Goal: Task Accomplishment & Management: Complete application form

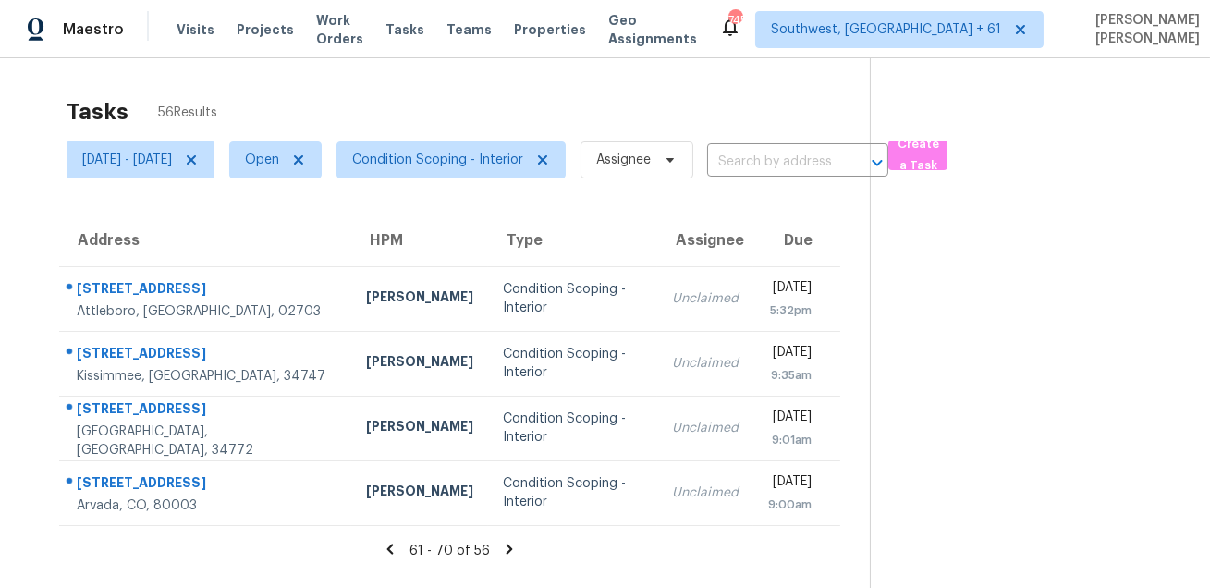
click at [486, 84] on div "Tasks 56 Results [DATE] - [DATE] Open Condition Scoping - Interior Assignee ​ C…" at bounding box center [605, 352] width 1210 height 588
click at [479, 169] on span "Condition Scoping - Interior" at bounding box center [450, 159] width 229 height 37
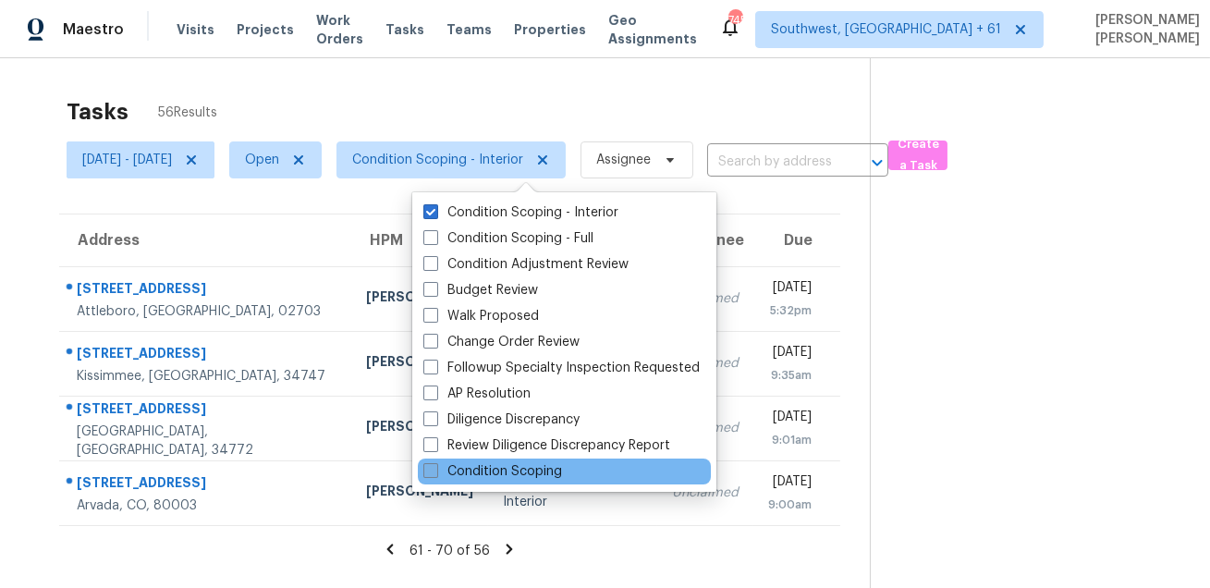
click at [477, 464] on label "Condition Scoping" at bounding box center [492, 471] width 139 height 18
click at [435, 464] on input "Condition Scoping" at bounding box center [429, 468] width 12 height 12
checkbox input "true"
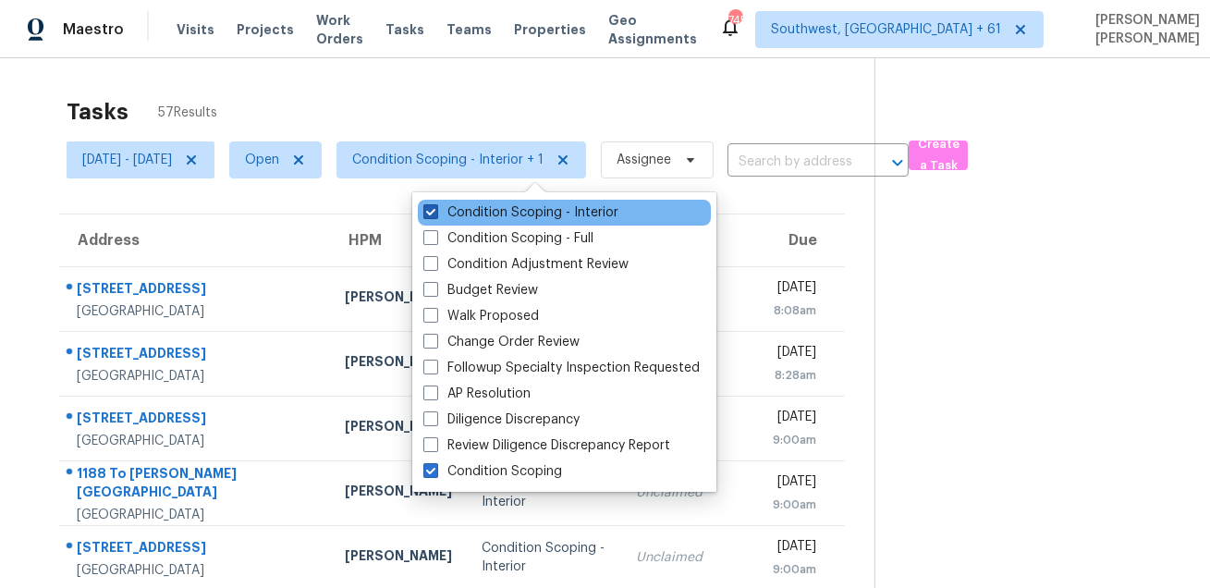
click at [480, 216] on label "Condition Scoping - Interior" at bounding box center [520, 212] width 195 height 18
click at [435, 215] on input "Condition Scoping - Interior" at bounding box center [429, 209] width 12 height 12
checkbox input "false"
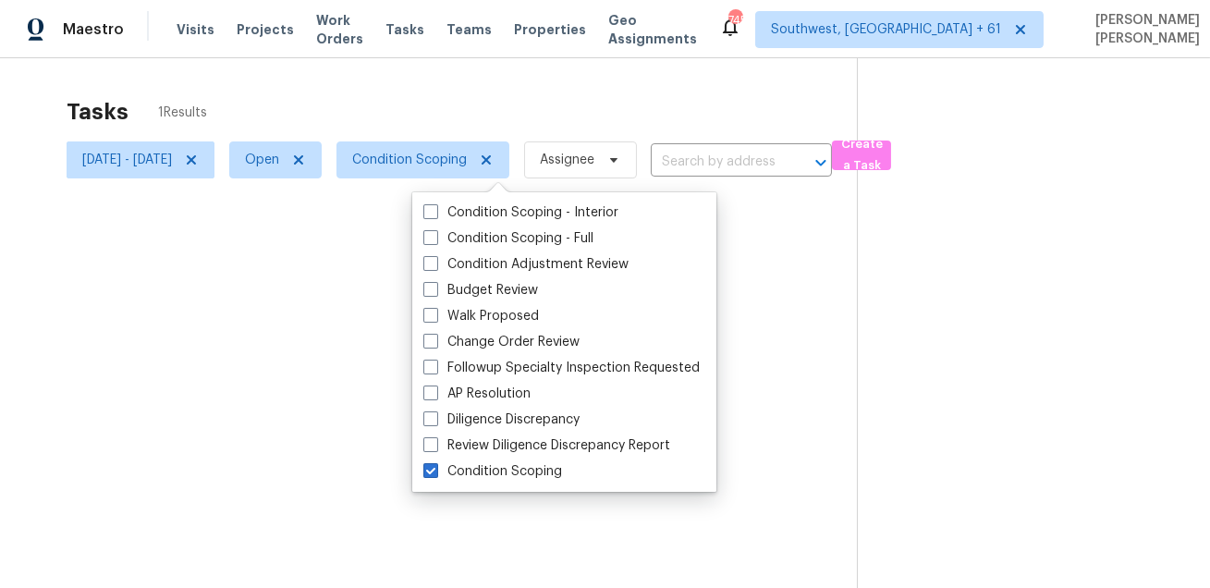
click at [510, 118] on div at bounding box center [605, 294] width 1210 height 588
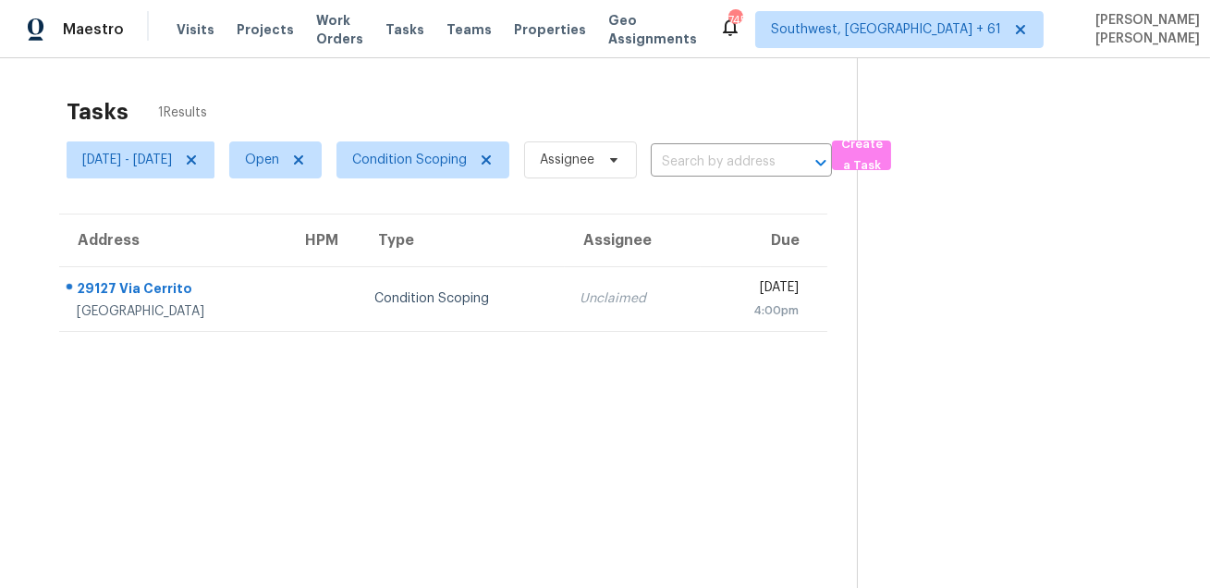
click at [600, 98] on div "Tasks 1 Results" at bounding box center [462, 112] width 790 height 48
click at [882, 146] on span "Create a Task" at bounding box center [861, 155] width 41 height 43
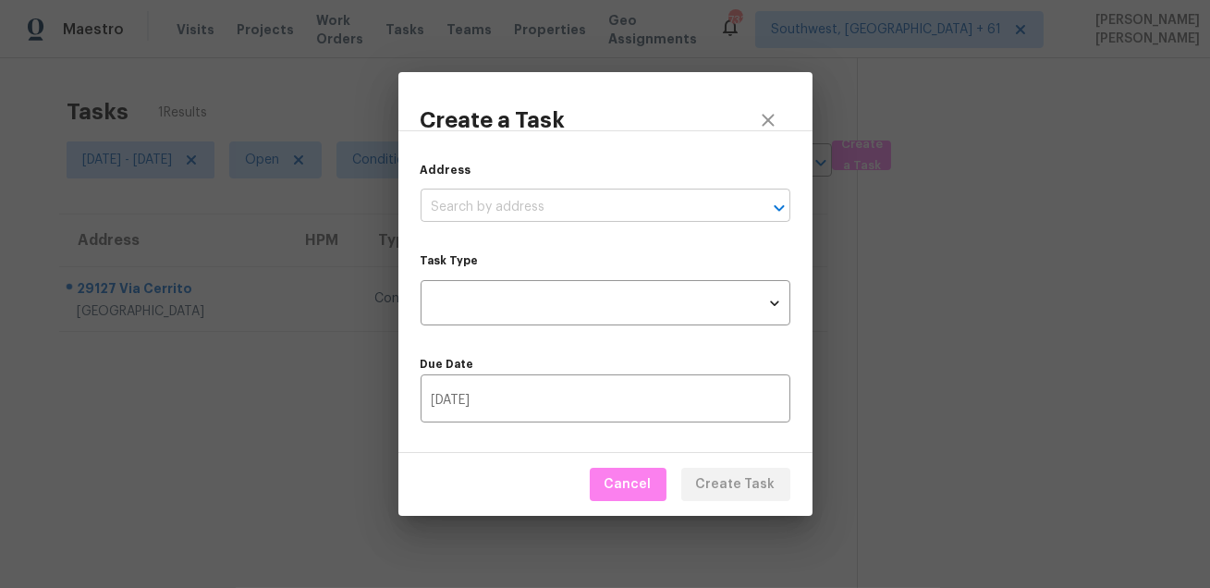
click at [550, 209] on input "text" at bounding box center [580, 207] width 318 height 29
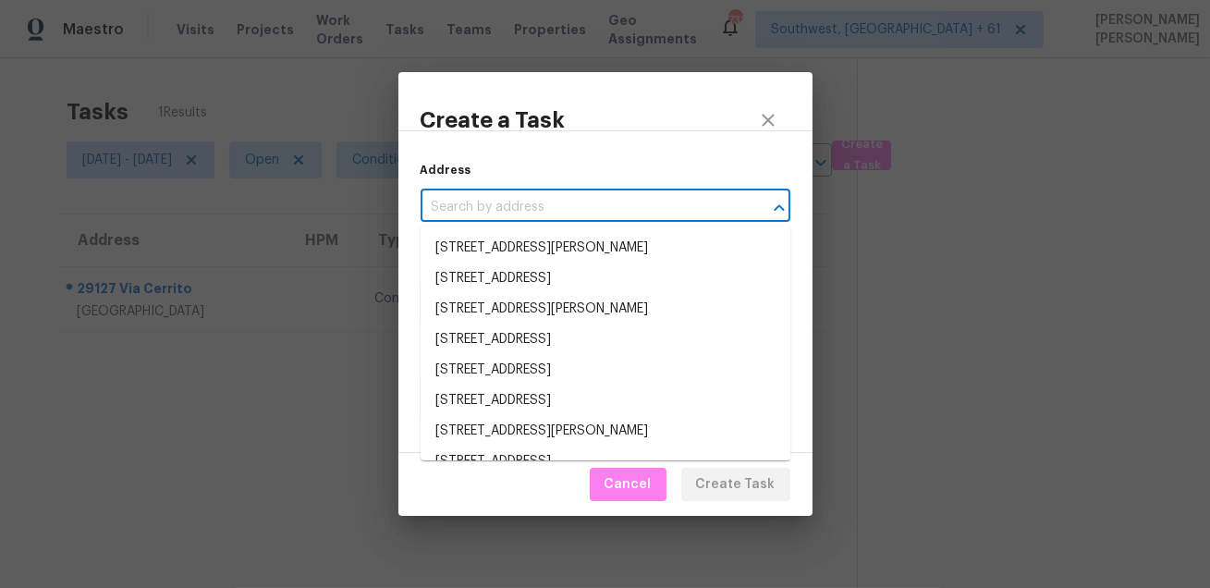
paste input "[STREET_ADDRESS]"
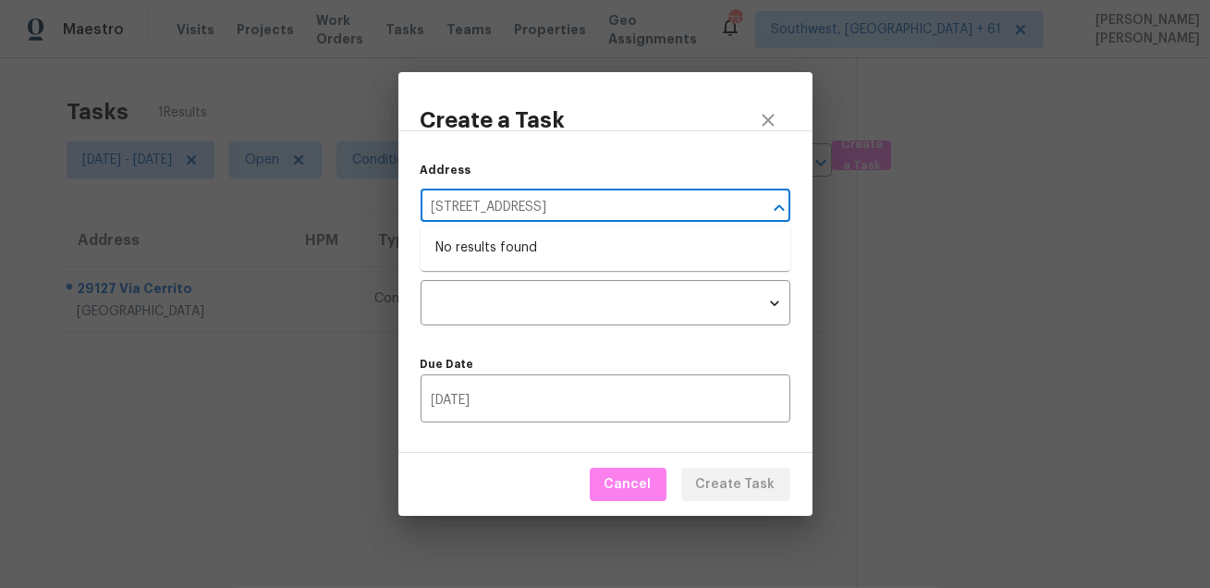
type input "[STREET_ADDRESS]"
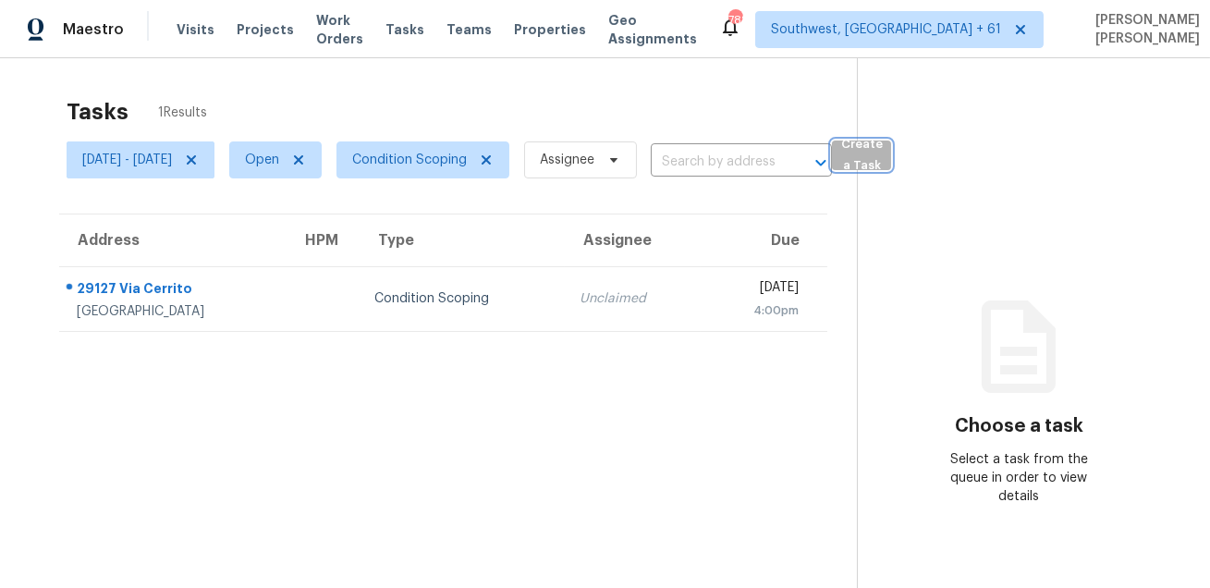
click at [882, 158] on span "Create a Task" at bounding box center [861, 155] width 41 height 43
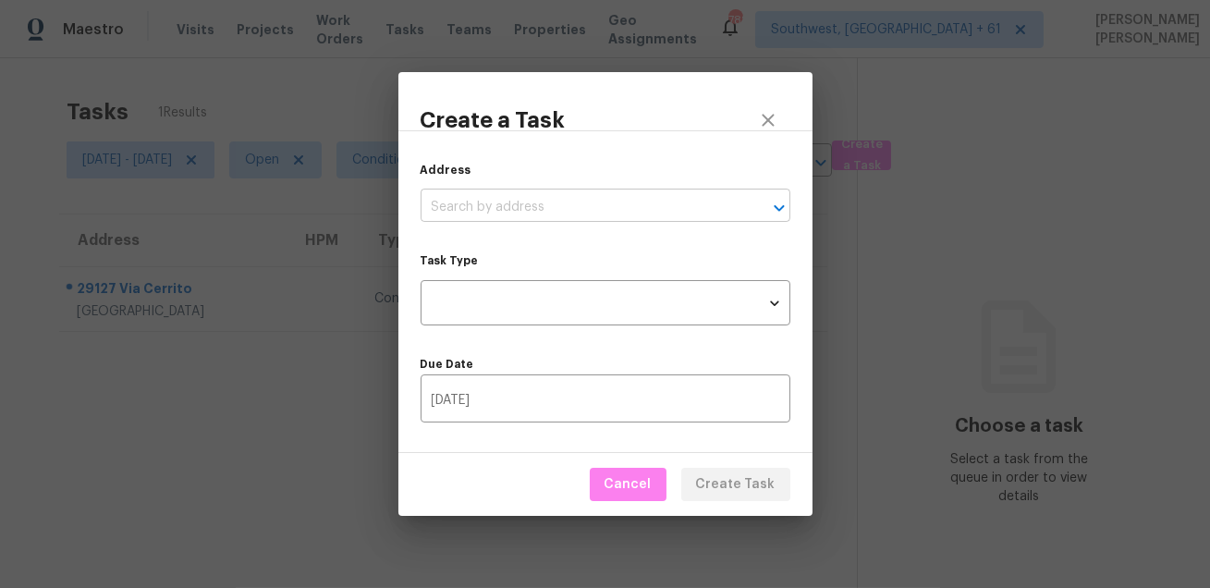
click at [587, 204] on input "text" at bounding box center [580, 207] width 318 height 29
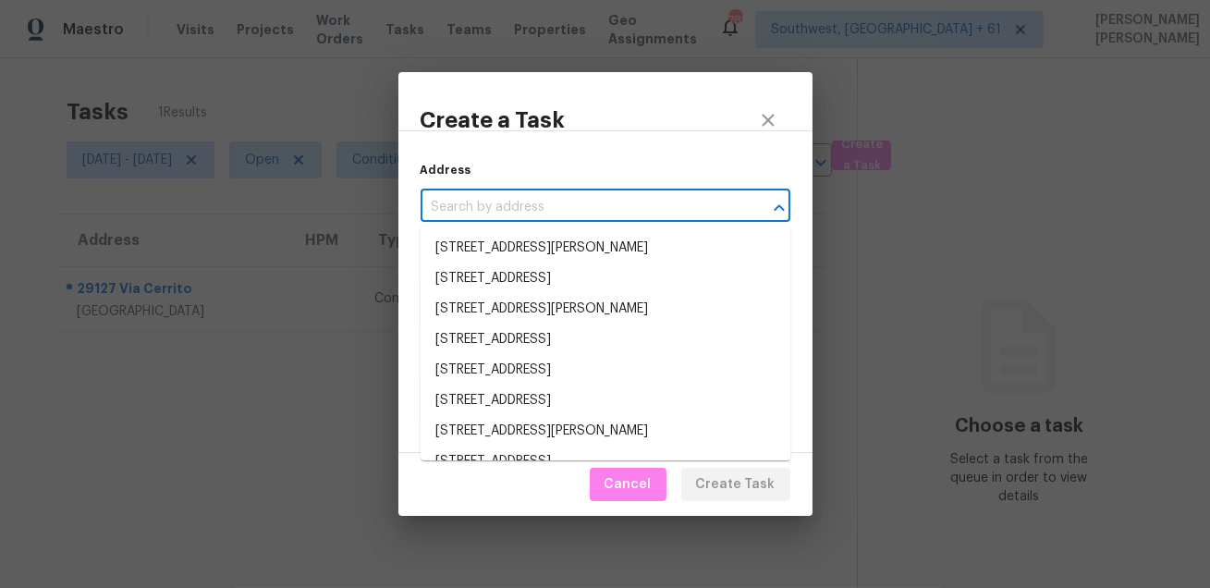
paste input "[STREET_ADDRESS]"
type input "[STREET_ADDRESS]"
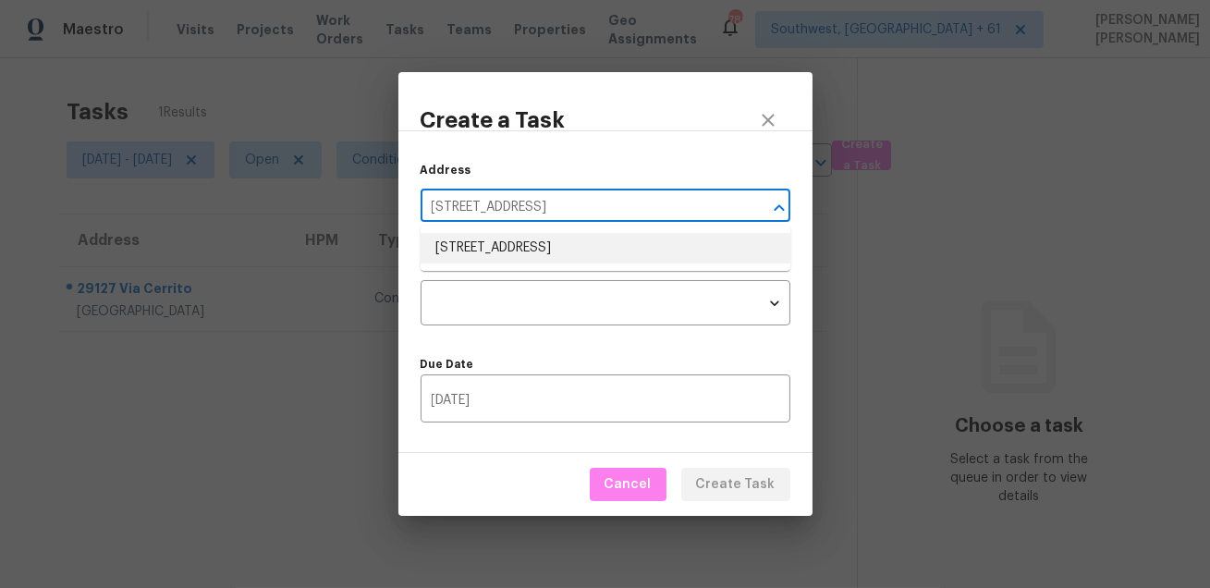
click at [560, 247] on li "[STREET_ADDRESS]" at bounding box center [606, 248] width 370 height 31
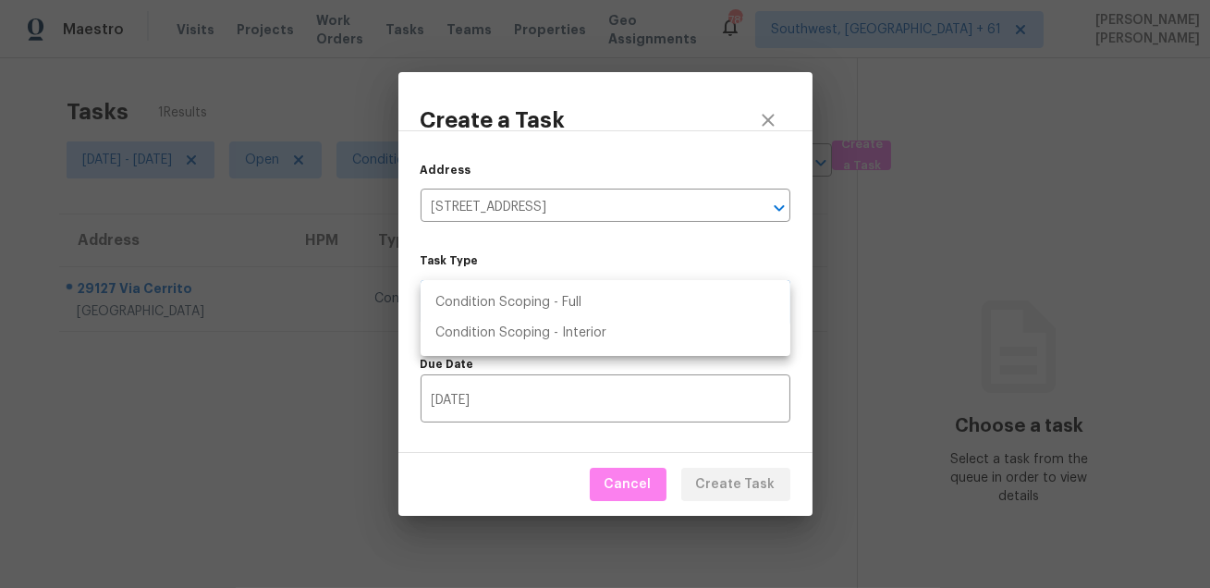
click at [520, 302] on body "Maestro Visits Projects Work Orders Tasks Teams Properties Geo Assignments 788 …" at bounding box center [605, 294] width 1210 height 588
click at [544, 304] on li "Condition Scoping - Full" at bounding box center [606, 302] width 370 height 31
type input "virtual_full_assessment"
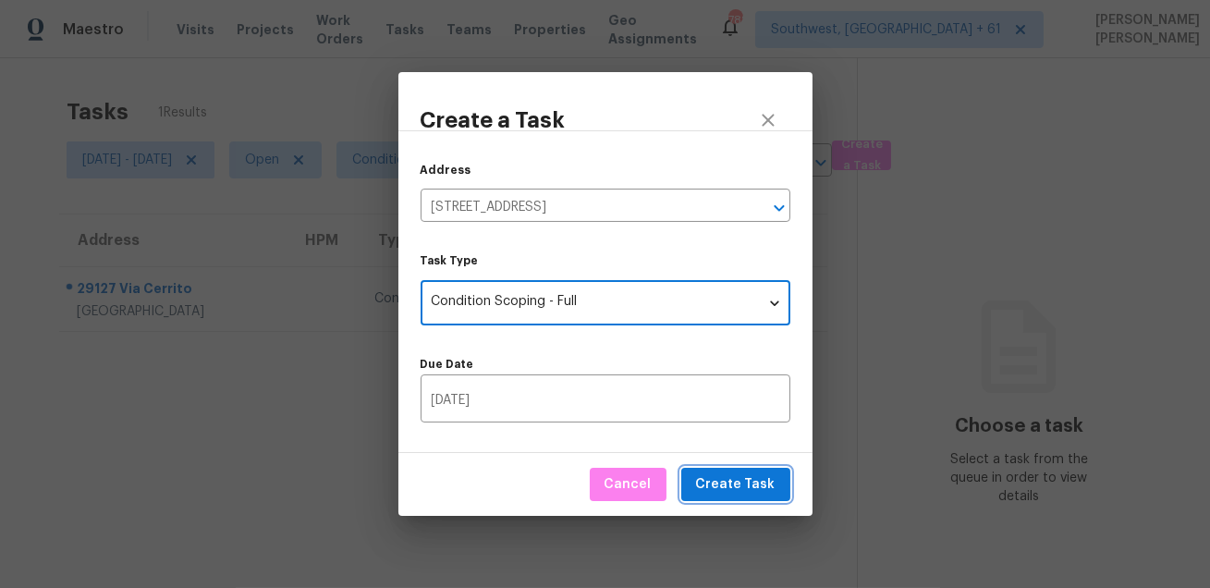
click at [750, 487] on span "Create Task" at bounding box center [735, 484] width 79 height 23
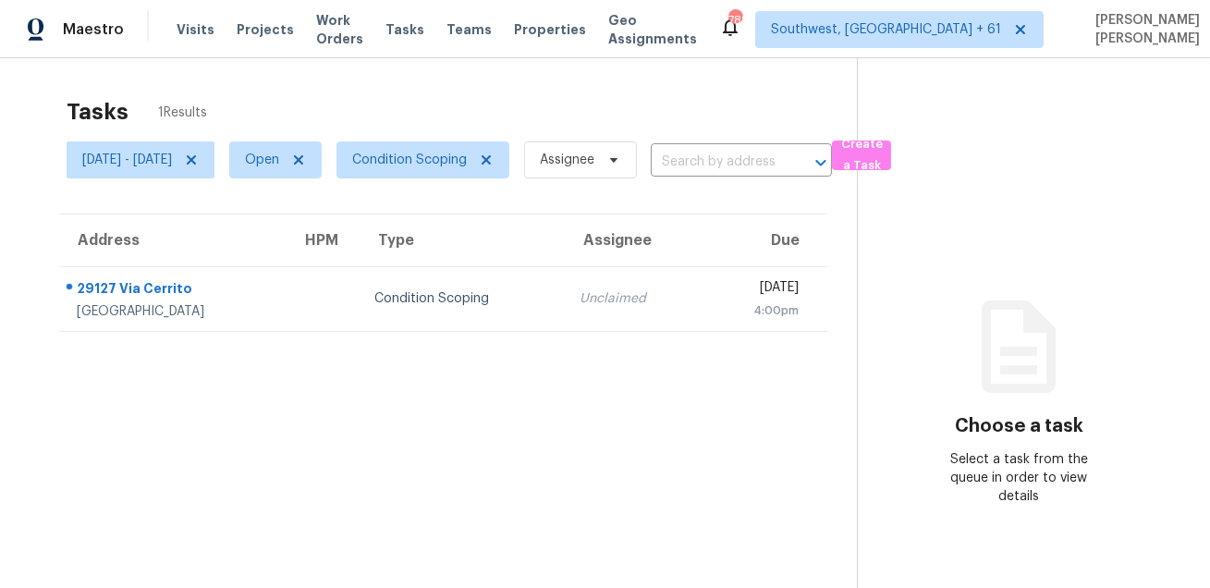
click at [750, 487] on section "Tasks 1 Results Wed, Sep 03 - Wed, Sep 03 Open Condition Scoping Assignee ​ Cre…" at bounding box center [443, 367] width 827 height 558
